Goal: Task Accomplishment & Management: Manage account settings

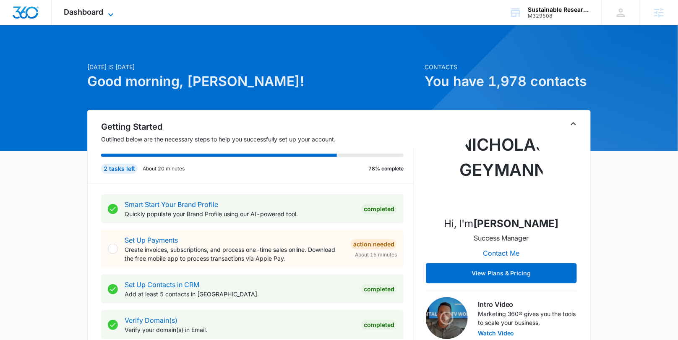
click at [96, 15] on span "Dashboard" at bounding box center [83, 12] width 39 height 9
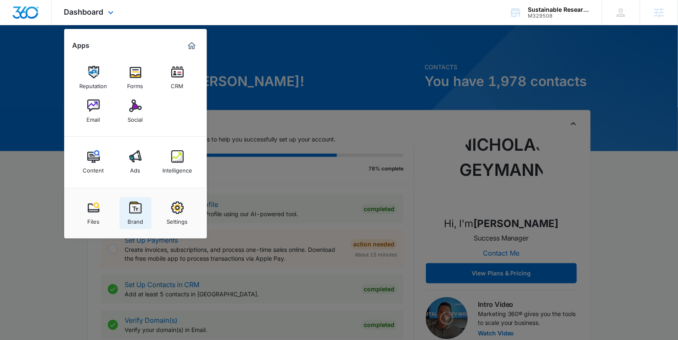
click at [137, 217] on div "Brand" at bounding box center [136, 219] width 16 height 11
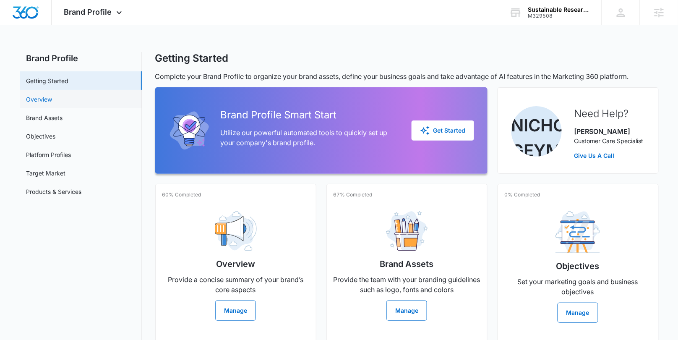
click at [52, 104] on link "Overview" at bounding box center [39, 99] width 26 height 9
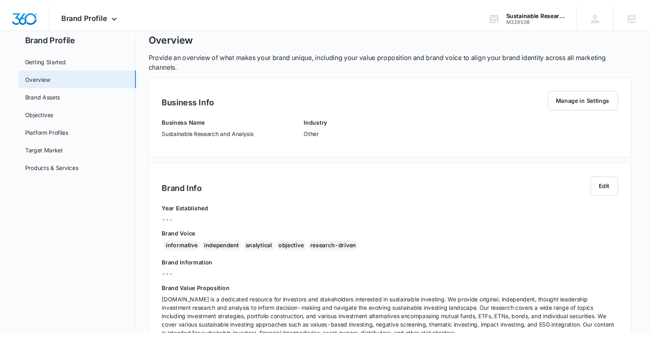
scroll to position [78, 0]
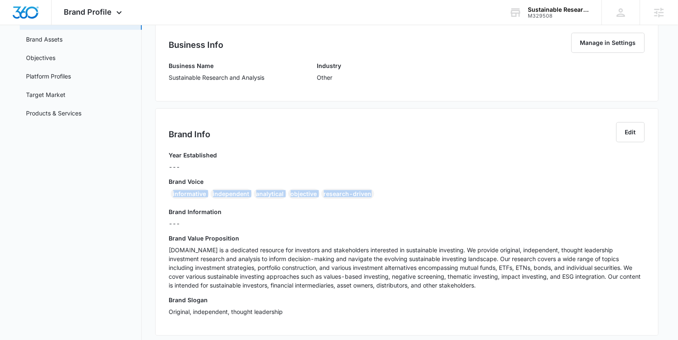
drag, startPoint x: 387, startPoint y: 203, endPoint x: 160, endPoint y: 194, distance: 226.4
click at [160, 194] on div "Brand Info Edit Year Established --- Brand Voice informative independent analyt…" at bounding box center [407, 221] width 504 height 227
copy div "informative independent analytical objective research-driven"
